Goal: Obtain resource: Obtain resource

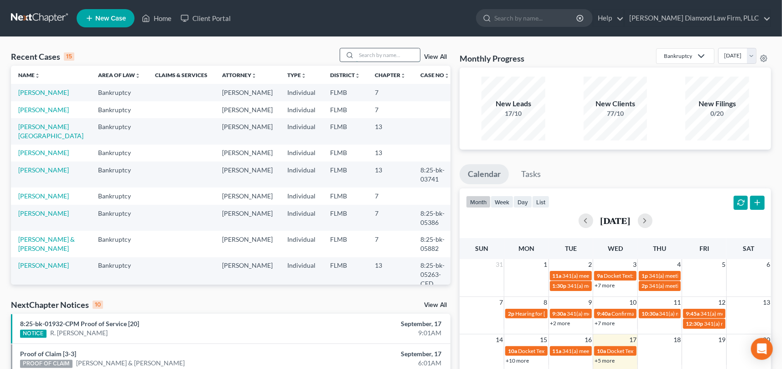
click at [373, 55] on input "search" at bounding box center [388, 54] width 64 height 13
type input "[PERSON_NAME]"
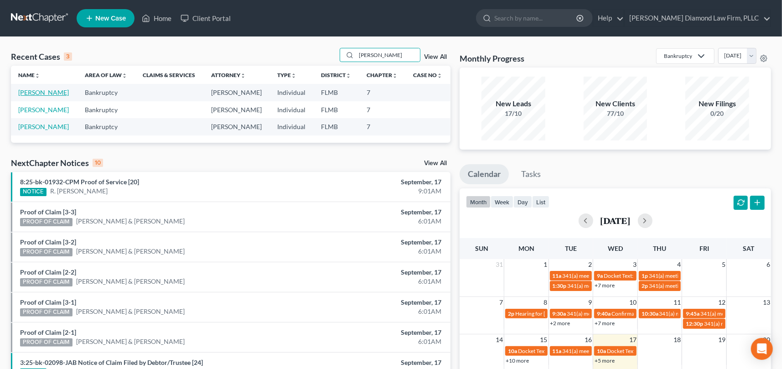
click at [66, 92] on link "[PERSON_NAME]" at bounding box center [43, 92] width 51 height 8
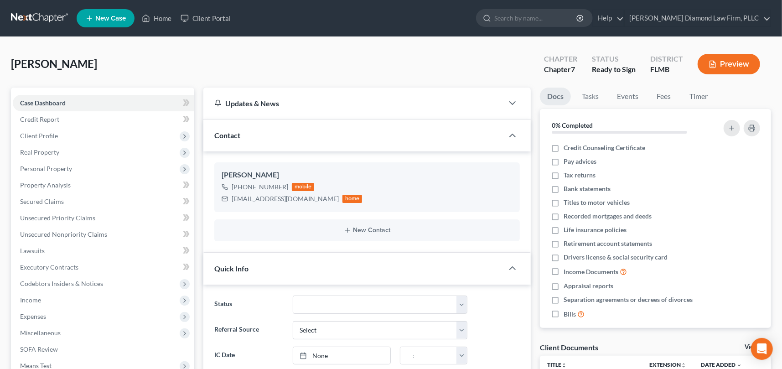
click at [729, 61] on button "Preview" at bounding box center [728, 64] width 62 height 21
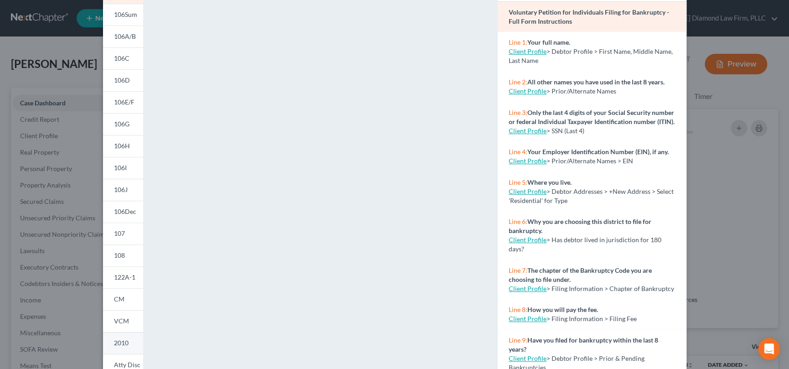
scroll to position [145, 0]
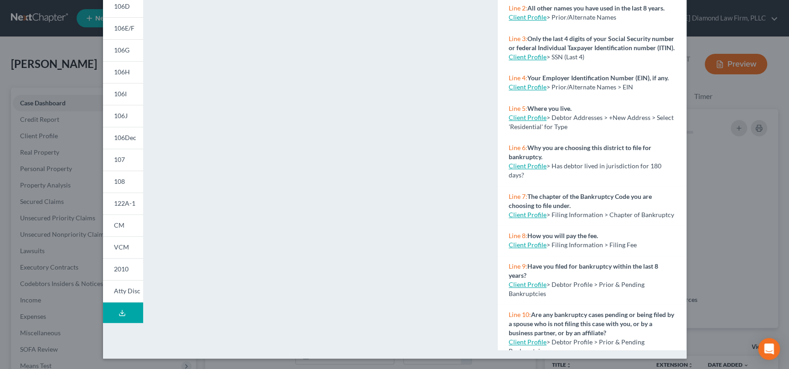
click at [119, 310] on icon at bounding box center [122, 312] width 7 height 7
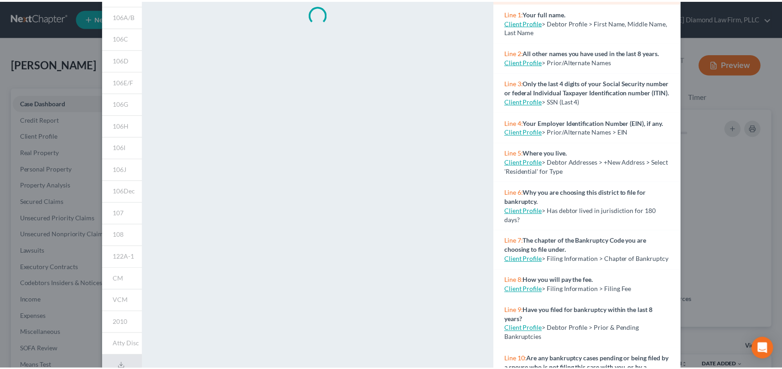
scroll to position [0, 0]
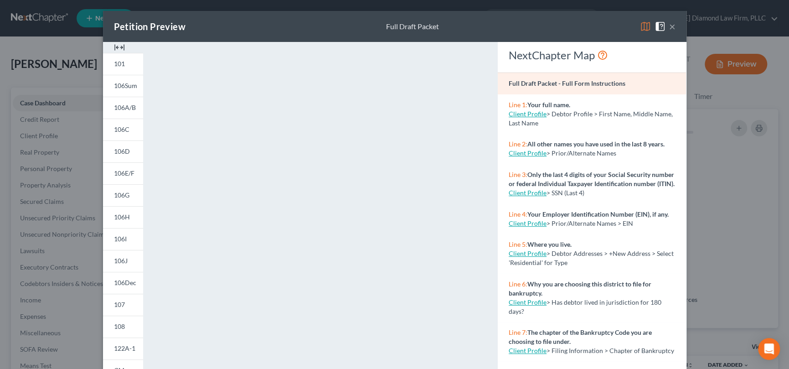
click at [670, 23] on button "×" at bounding box center [672, 26] width 6 height 11
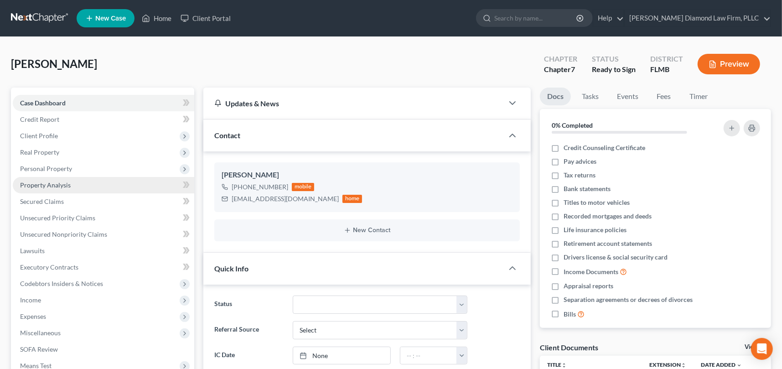
click at [61, 183] on span "Property Analysis" at bounding box center [45, 185] width 51 height 8
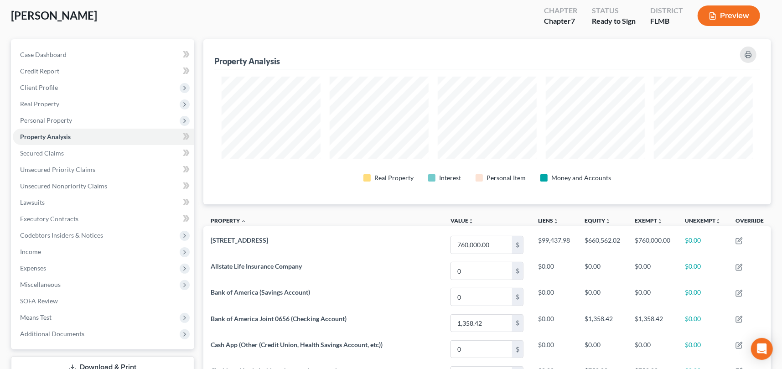
scroll to position [46, 0]
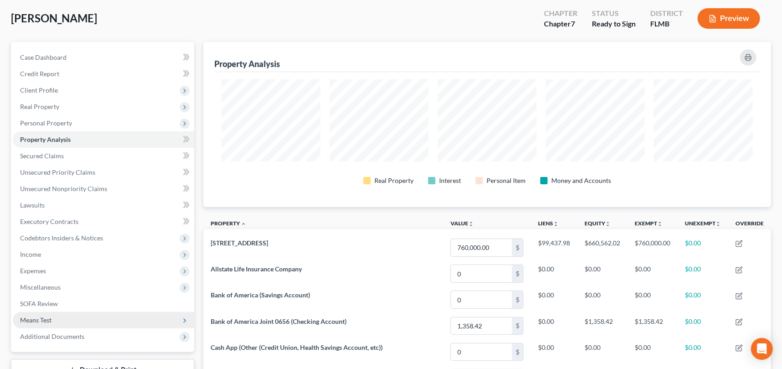
click at [56, 318] on span "Means Test" at bounding box center [103, 320] width 181 height 16
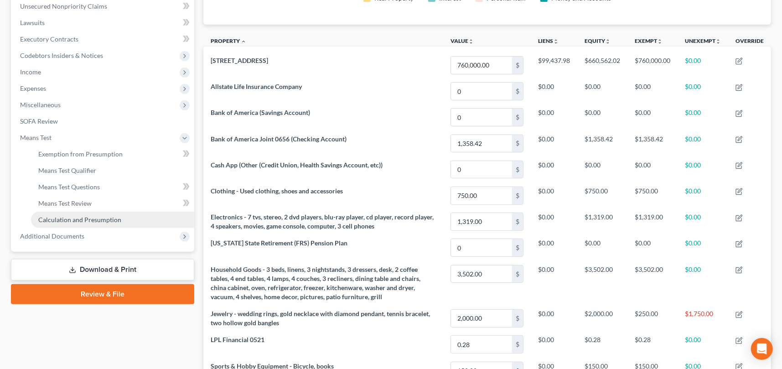
click at [87, 223] on link "Calculation and Presumption" at bounding box center [112, 220] width 163 height 16
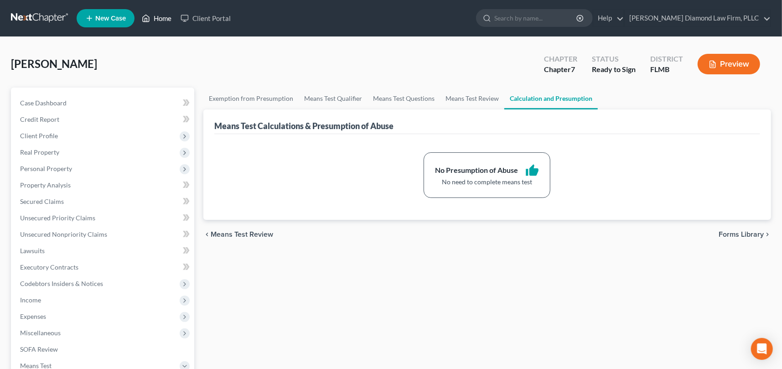
click at [157, 15] on link "Home" at bounding box center [156, 18] width 39 height 16
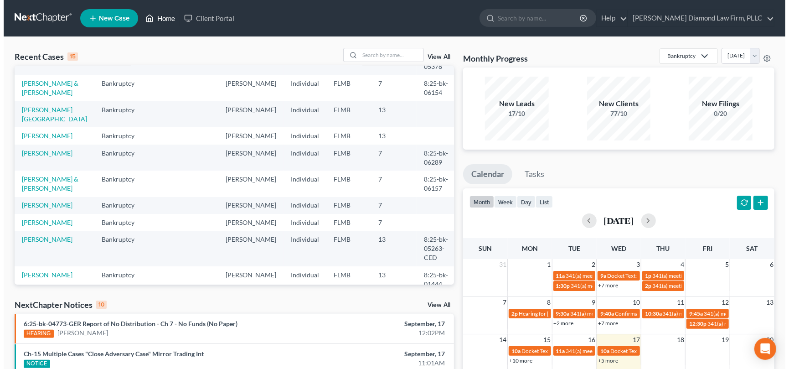
scroll to position [91, 0]
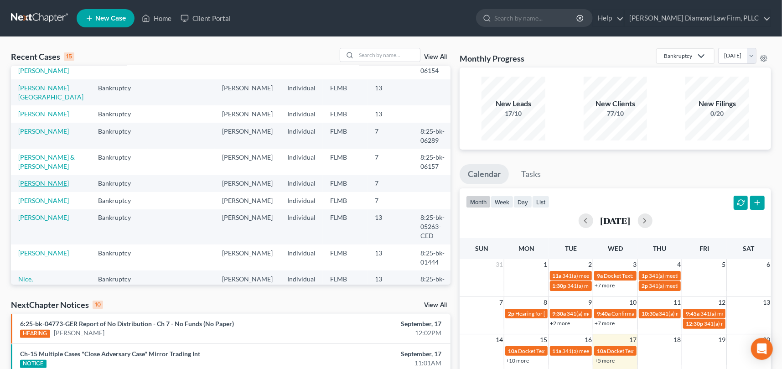
click at [58, 187] on link "[PERSON_NAME]" at bounding box center [43, 183] width 51 height 8
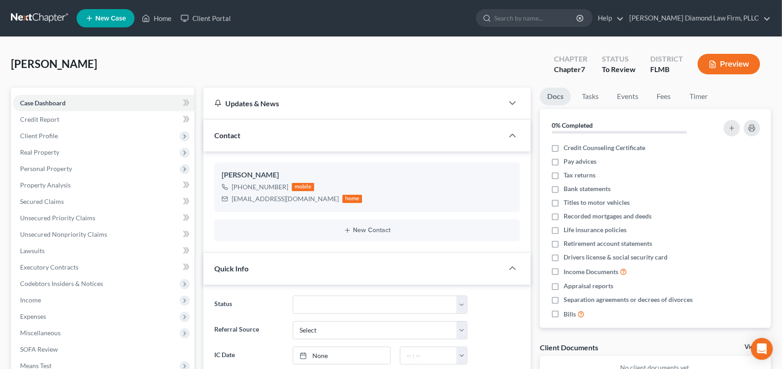
click at [730, 64] on button "Preview" at bounding box center [728, 64] width 62 height 21
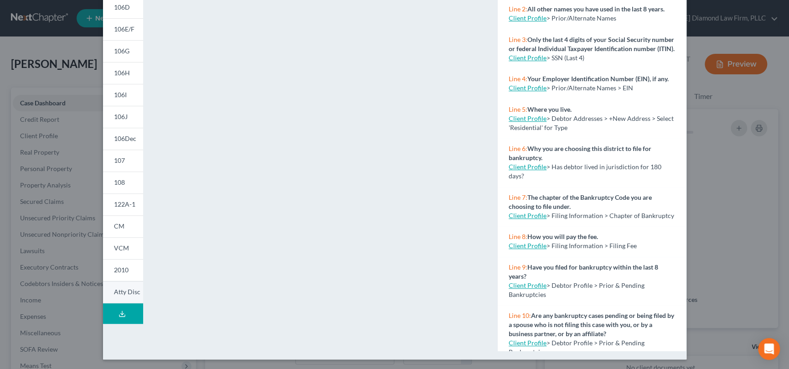
scroll to position [145, 0]
click at [122, 306] on button "Download Draft" at bounding box center [123, 312] width 40 height 21
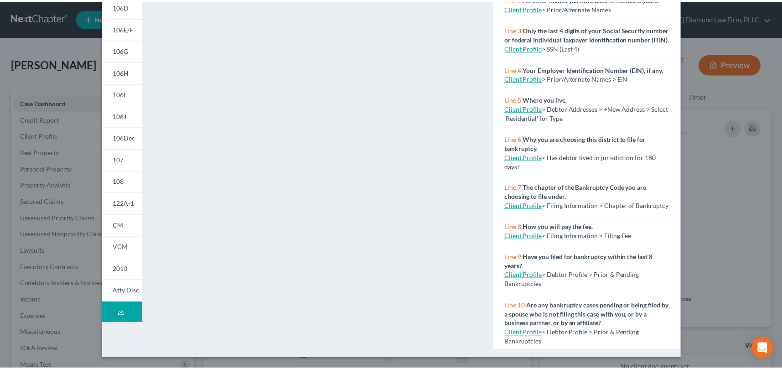
scroll to position [0, 0]
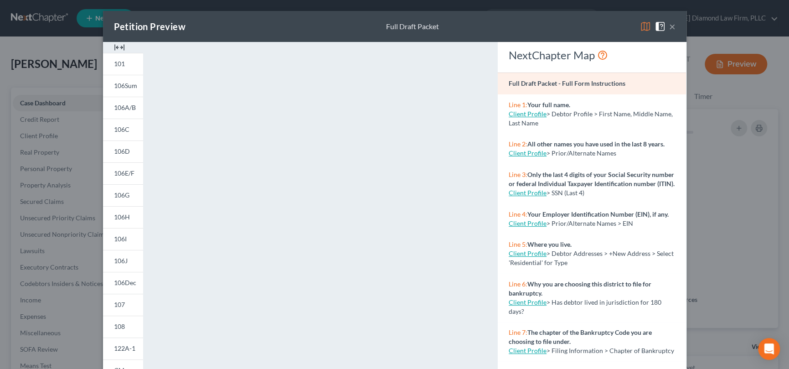
click at [566, 24] on div "Petition Preview Full Draft Packet ×" at bounding box center [394, 26] width 583 height 31
click at [669, 25] on button "×" at bounding box center [672, 26] width 6 height 11
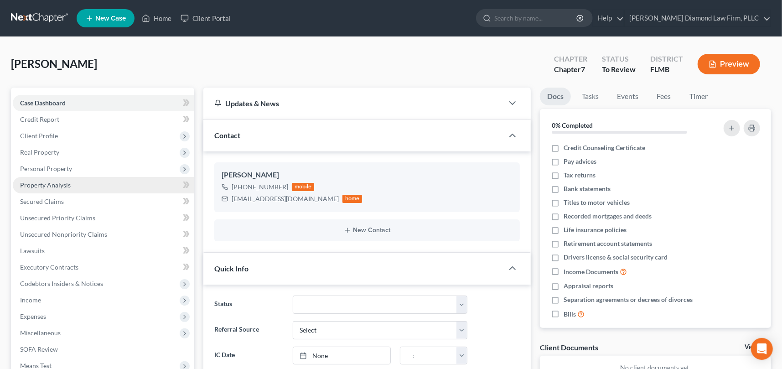
click at [55, 184] on span "Property Analysis" at bounding box center [45, 185] width 51 height 8
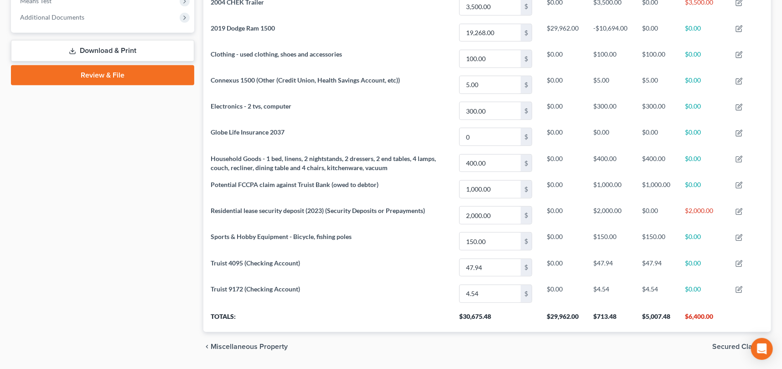
scroll to position [273, 0]
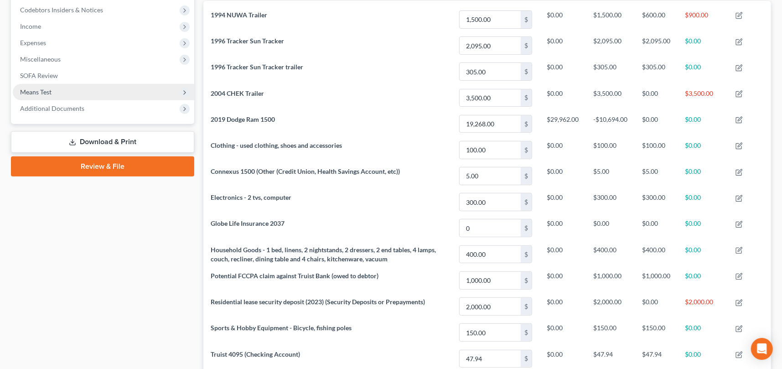
drag, startPoint x: 43, startPoint y: 92, endPoint x: 48, endPoint y: 94, distance: 5.9
click at [43, 92] on span "Means Test" at bounding box center [35, 92] width 31 height 8
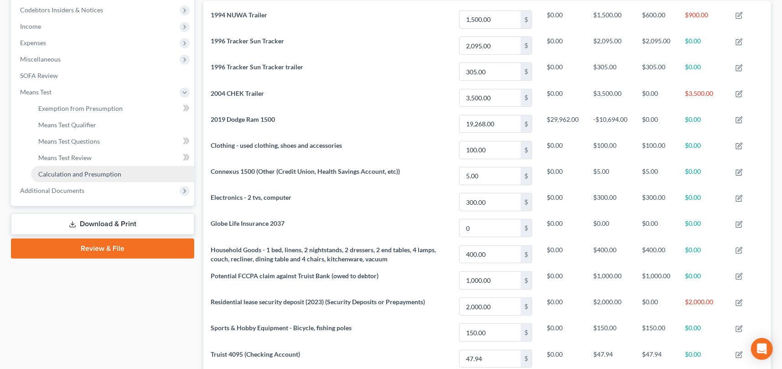
click at [90, 175] on span "Calculation and Presumption" at bounding box center [79, 174] width 83 height 8
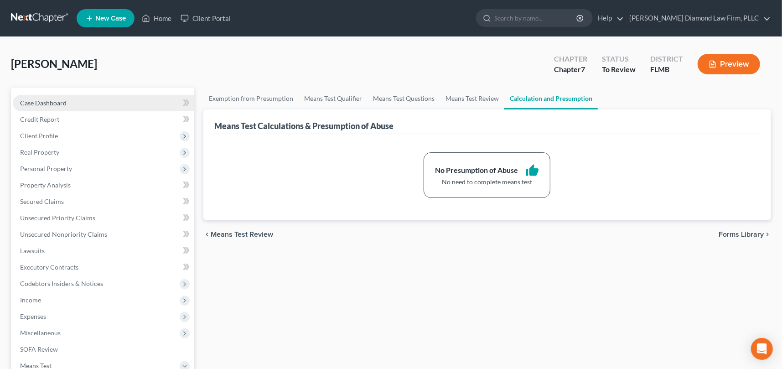
click at [54, 103] on span "Case Dashboard" at bounding box center [43, 103] width 46 height 8
select select "19"
